Goal: Check status: Check status

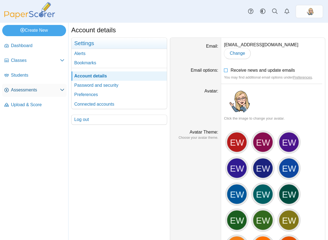
click at [33, 86] on link "Assessments" at bounding box center [34, 90] width 64 height 13
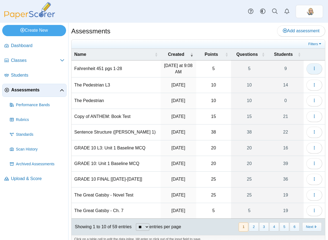
click at [309, 71] on button "button" at bounding box center [314, 68] width 16 height 11
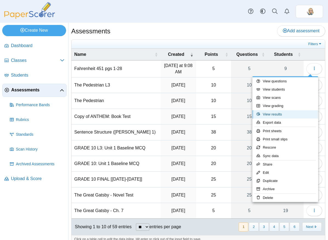
click at [288, 113] on link "View results" at bounding box center [285, 114] width 66 height 8
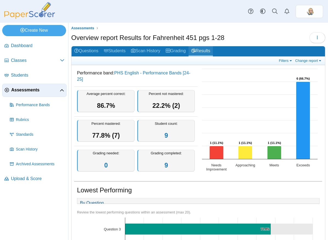
click at [213, 53] on link "Results" at bounding box center [200, 51] width 24 height 10
click at [122, 51] on link "Students" at bounding box center [114, 51] width 27 height 10
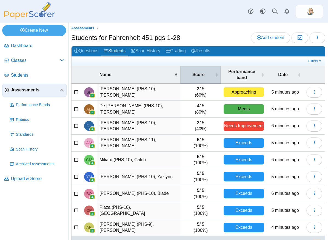
click at [196, 74] on span "Score" at bounding box center [198, 75] width 31 height 6
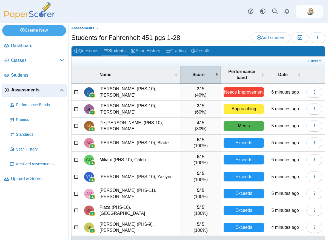
click at [196, 74] on span "Score" at bounding box center [198, 75] width 31 height 6
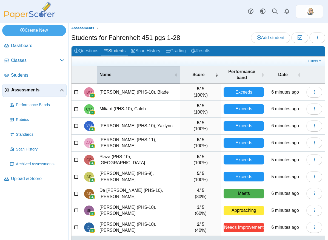
click at [169, 71] on th "Name" at bounding box center [139, 75] width 84 height 18
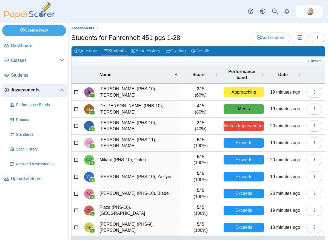
click at [31, 88] on span "Assessments" at bounding box center [35, 90] width 48 height 6
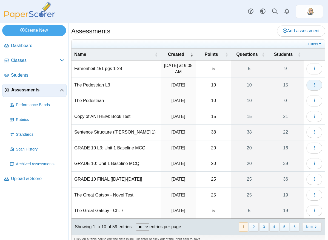
click at [314, 83] on button "button" at bounding box center [314, 85] width 16 height 11
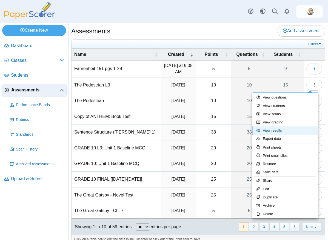
click at [289, 132] on link "View results" at bounding box center [285, 131] width 66 height 8
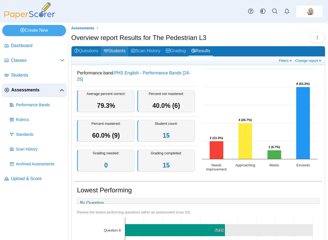
click at [113, 48] on link "Students" at bounding box center [114, 51] width 27 height 10
